Goal: Find specific page/section: Find specific page/section

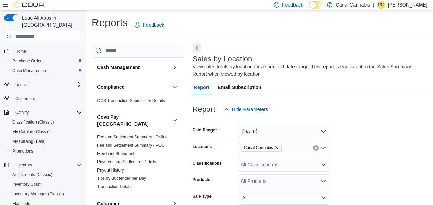
scroll to position [238, 0]
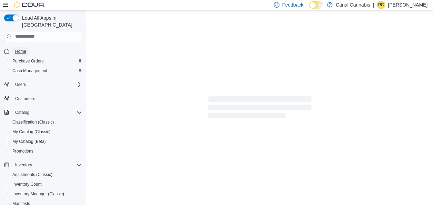
click at [19, 49] on span "Home" at bounding box center [20, 52] width 11 height 6
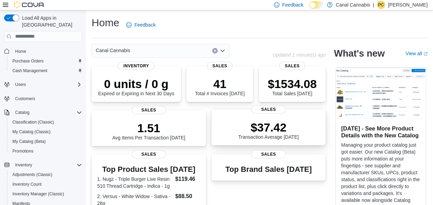
click at [278, 133] on p "$37.42" at bounding box center [268, 127] width 61 height 14
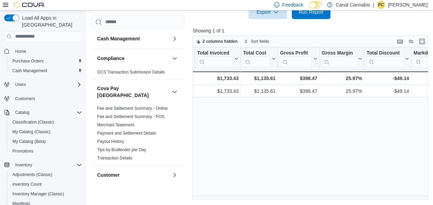
scroll to position [0, 317]
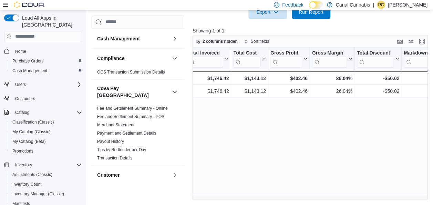
scroll to position [0, 331]
